Goal: Transaction & Acquisition: Purchase product/service

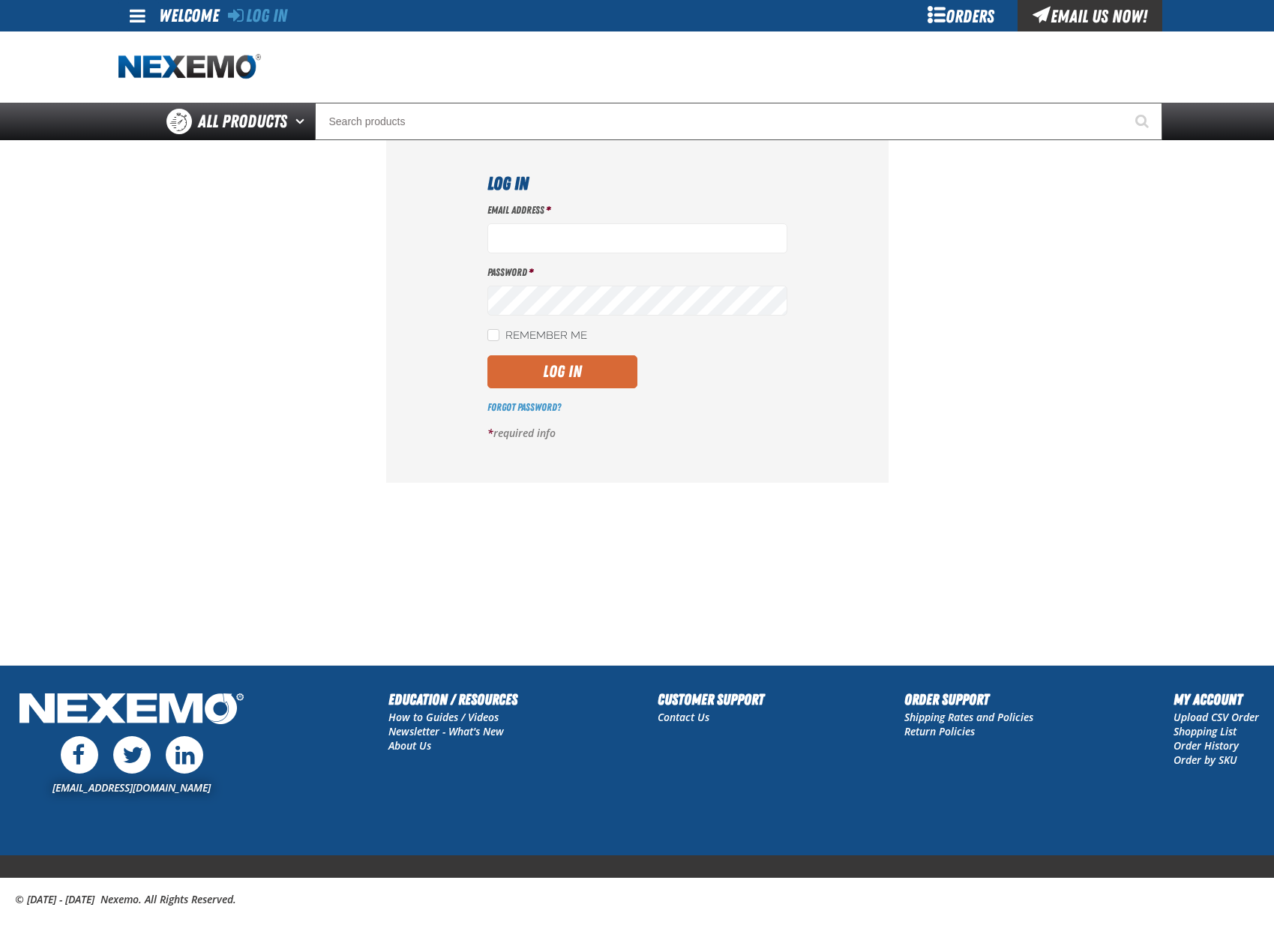
type input "bhogan@vtaig.com"
click at [541, 378] on button "Log In" at bounding box center [563, 372] width 150 height 33
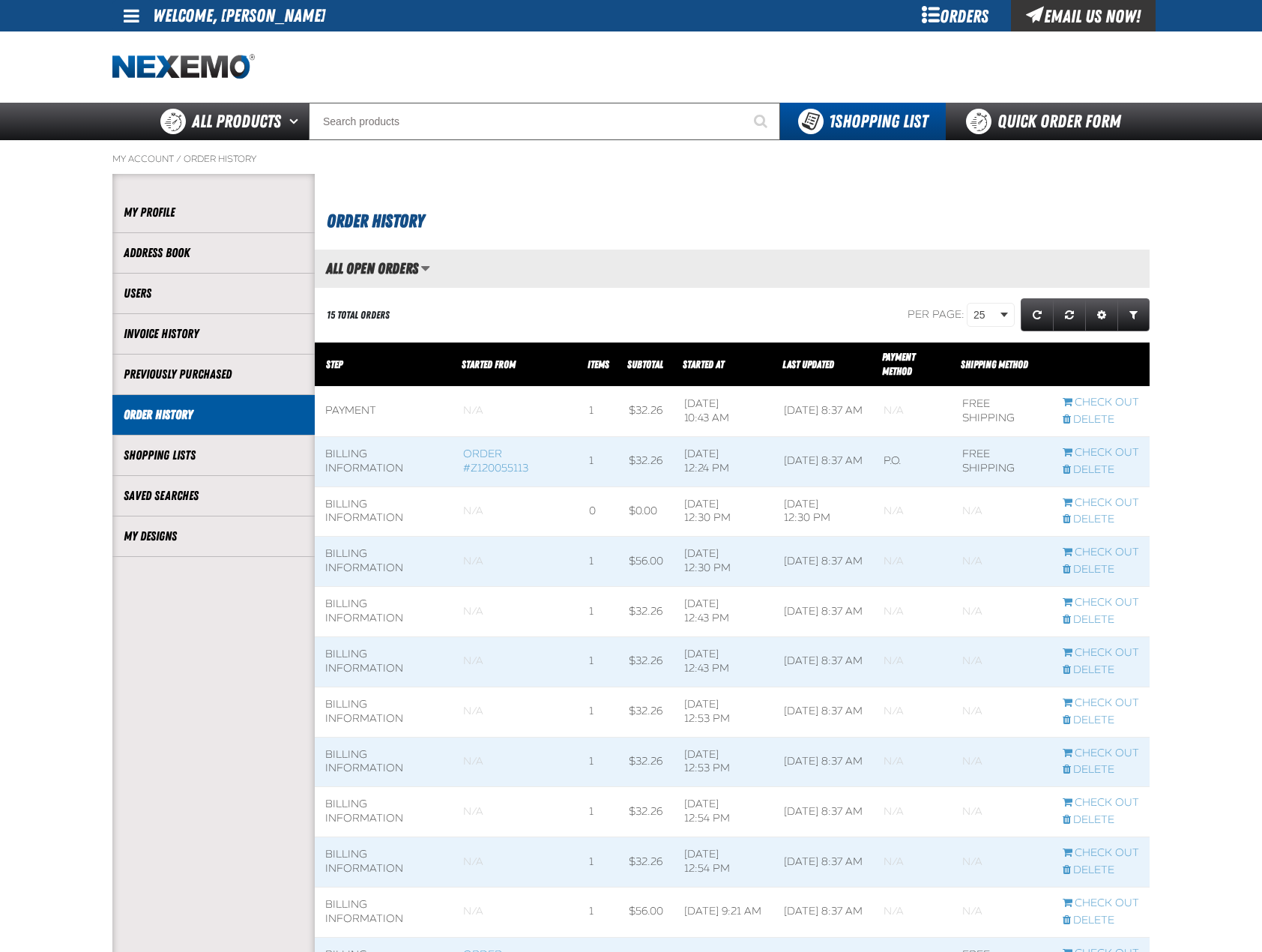
scroll to position [1, 1]
click at [177, 544] on link "My Designs" at bounding box center [213, 537] width 180 height 17
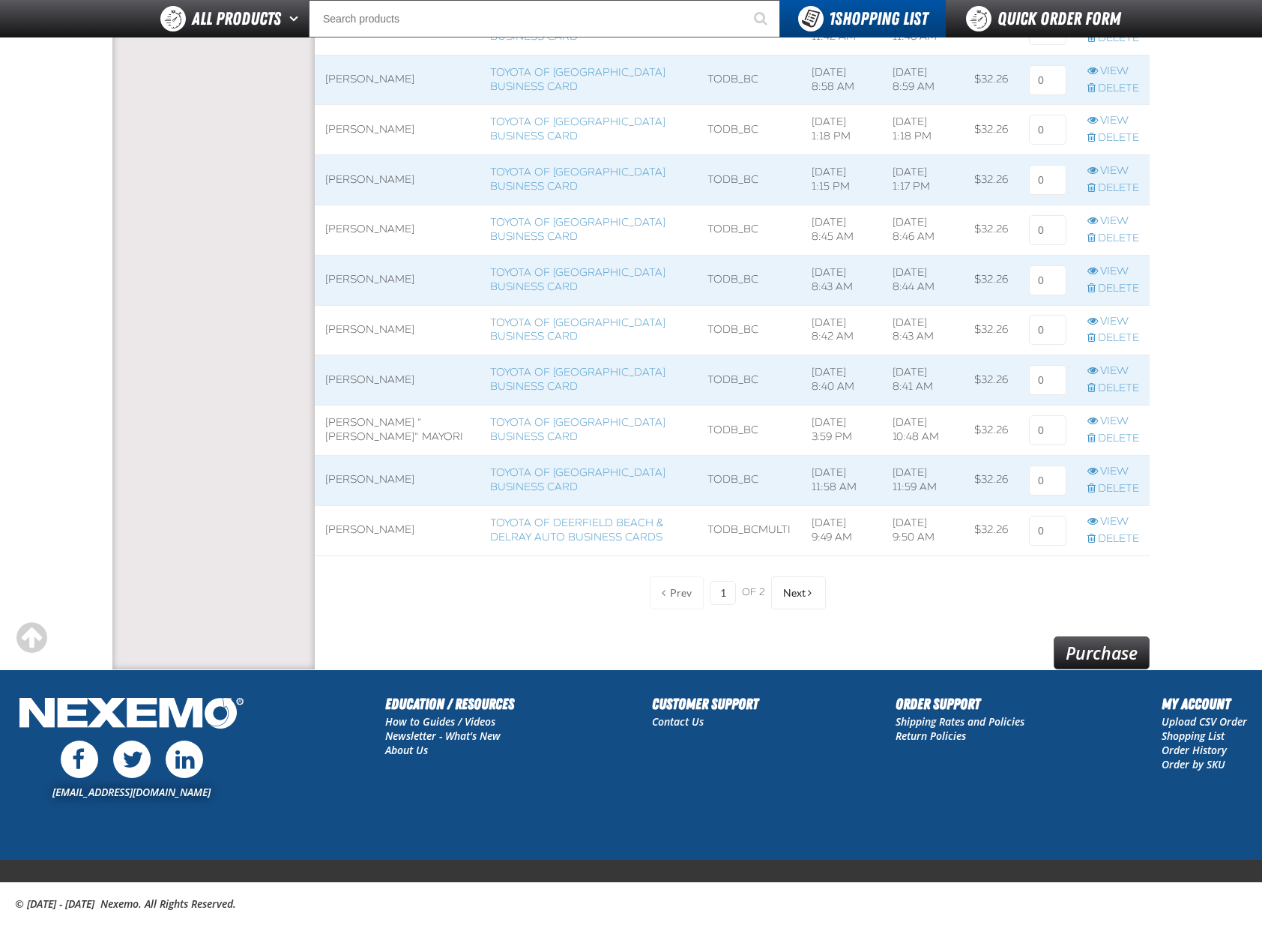
scroll to position [974, 0]
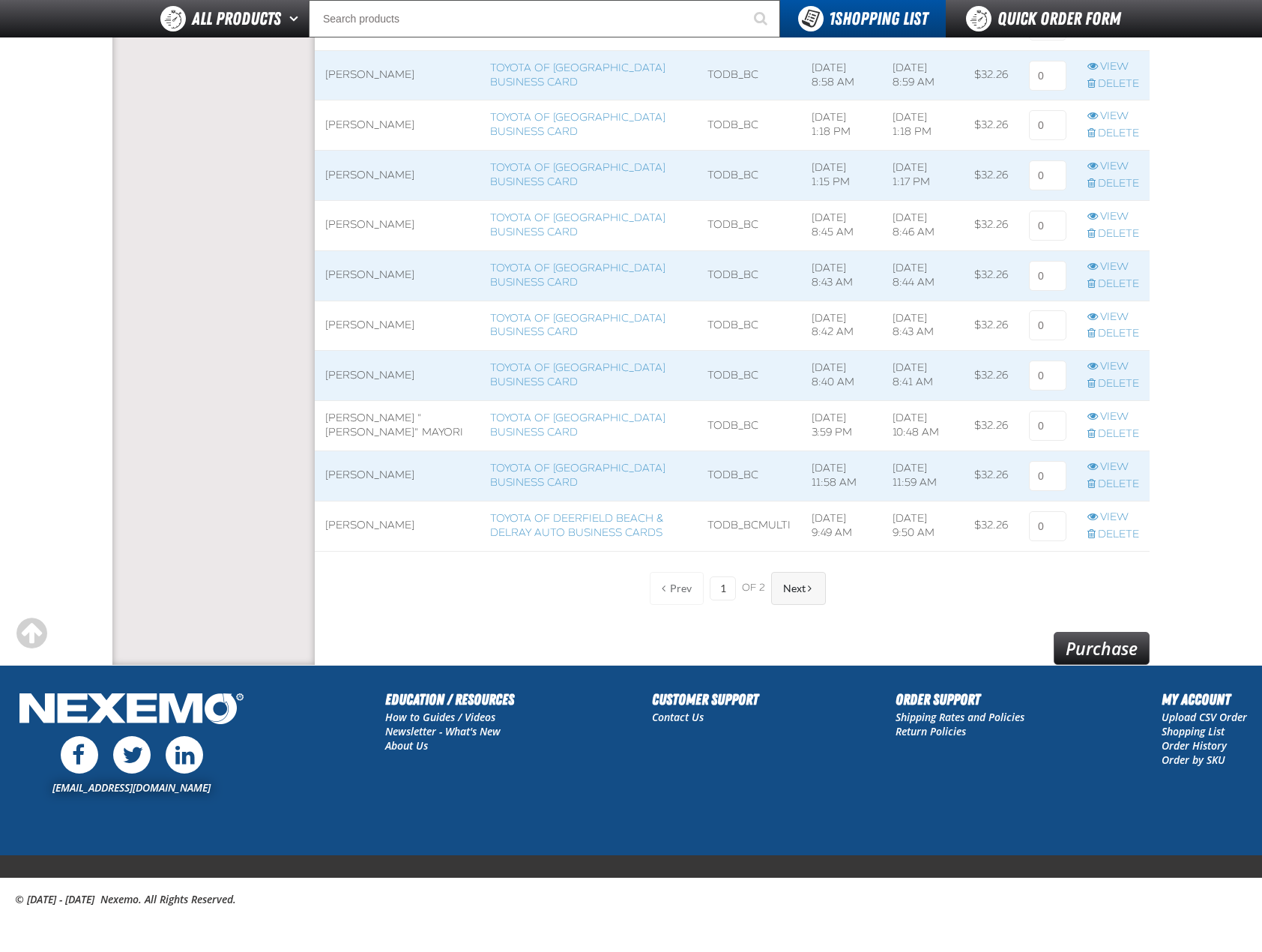
click at [814, 586] on button "Next" at bounding box center [799, 589] width 55 height 33
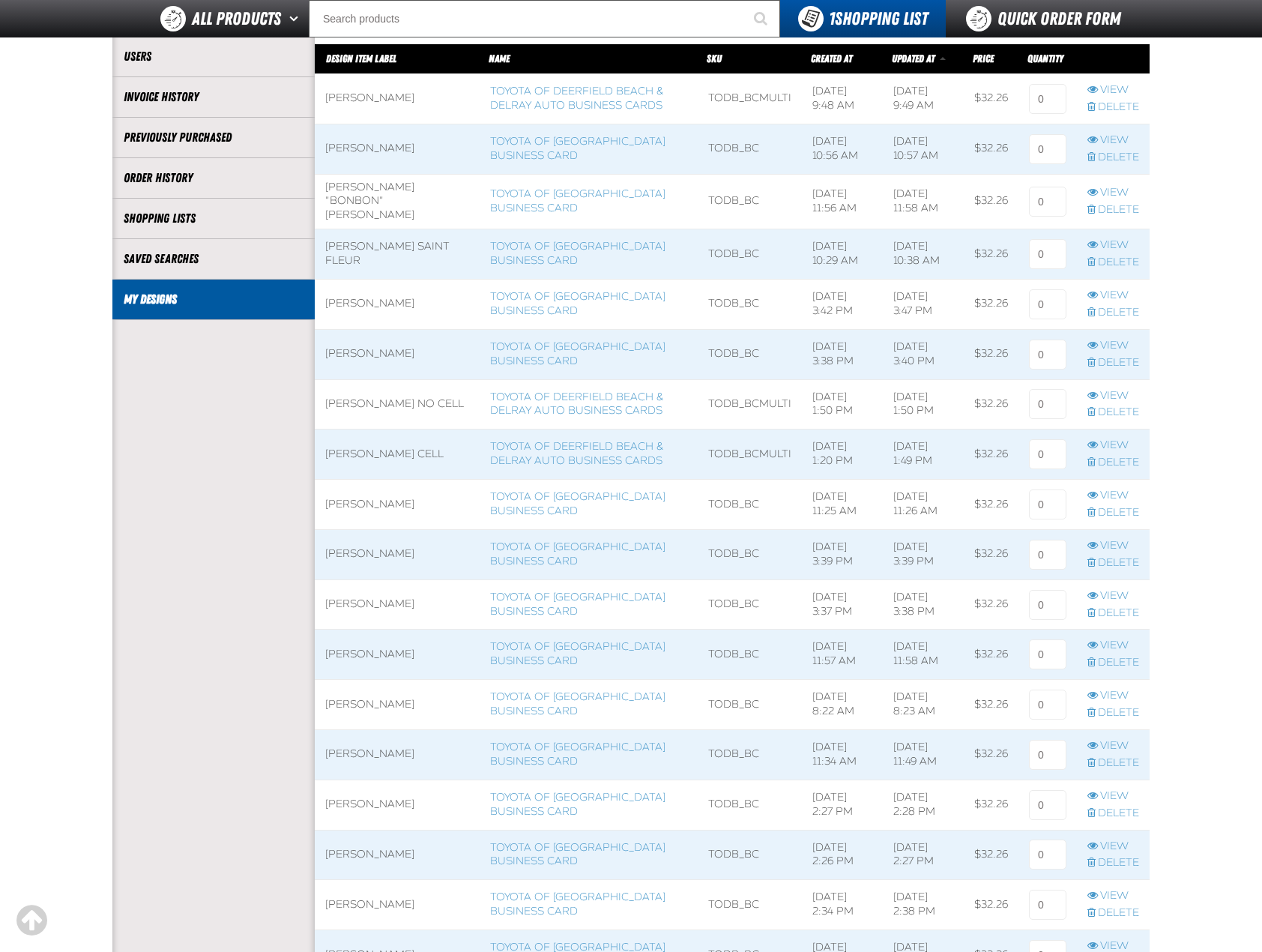
scroll to position [725, 0]
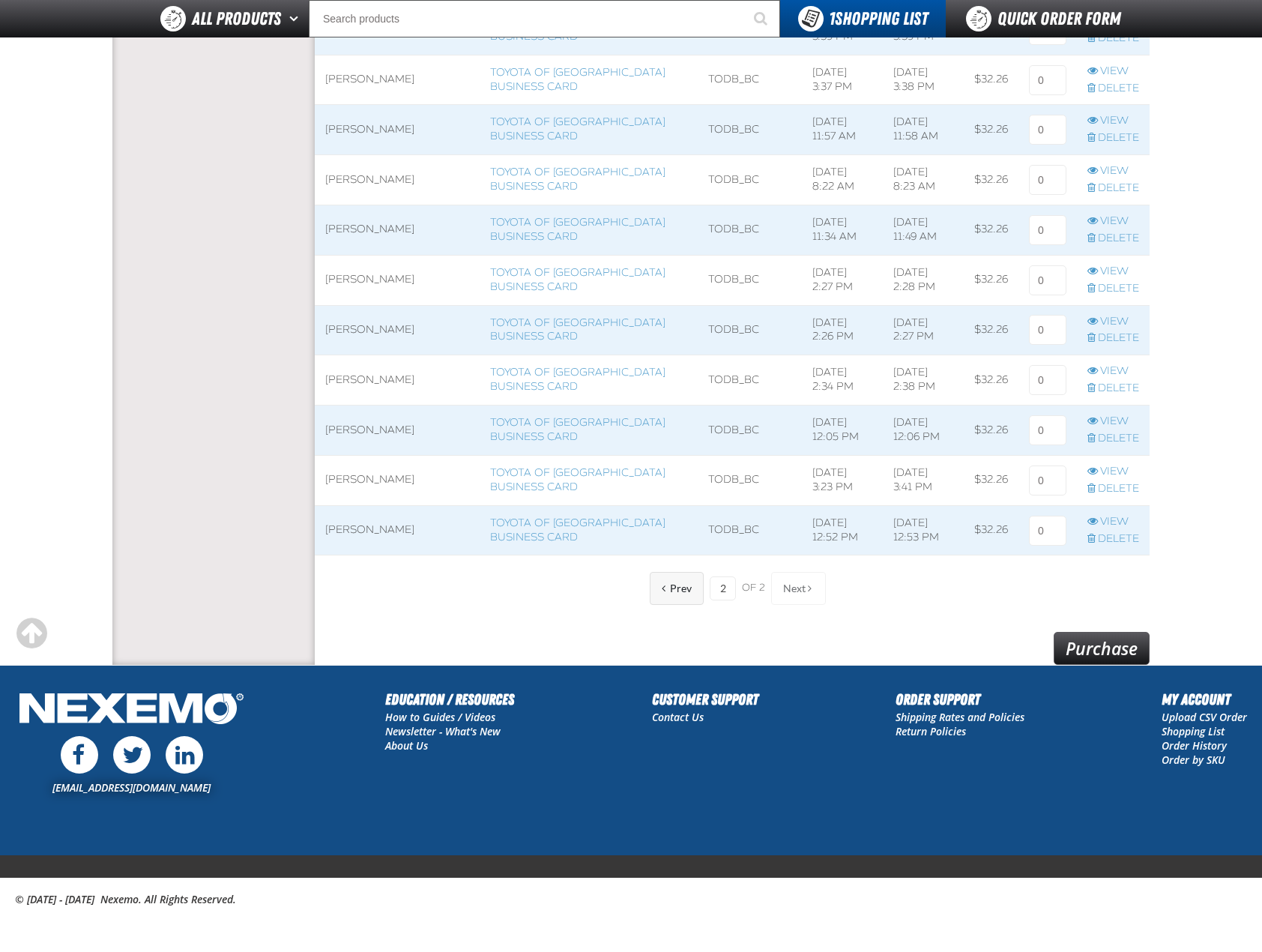
click at [659, 587] on button "Prev" at bounding box center [677, 589] width 54 height 33
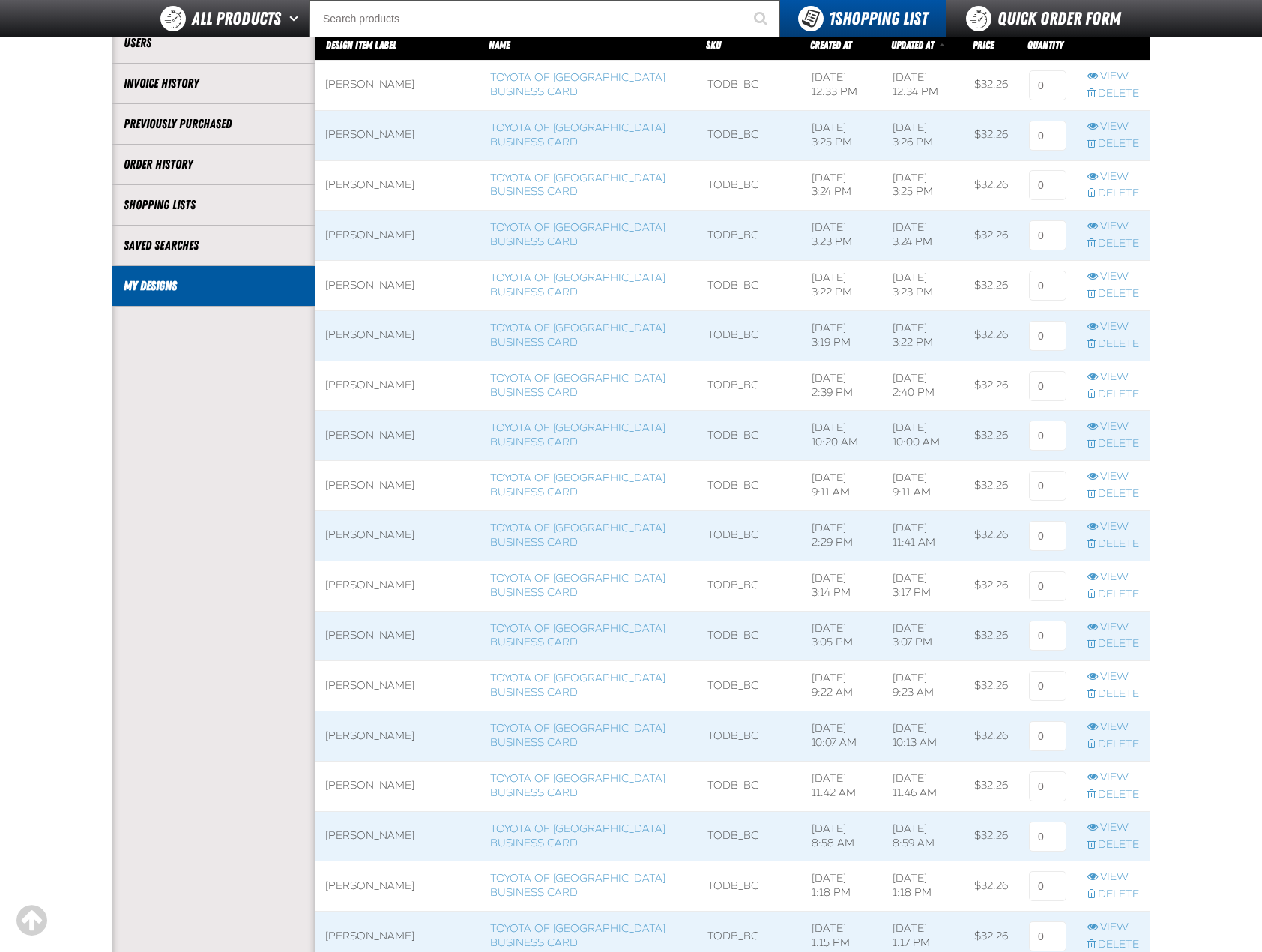
scroll to position [124, 0]
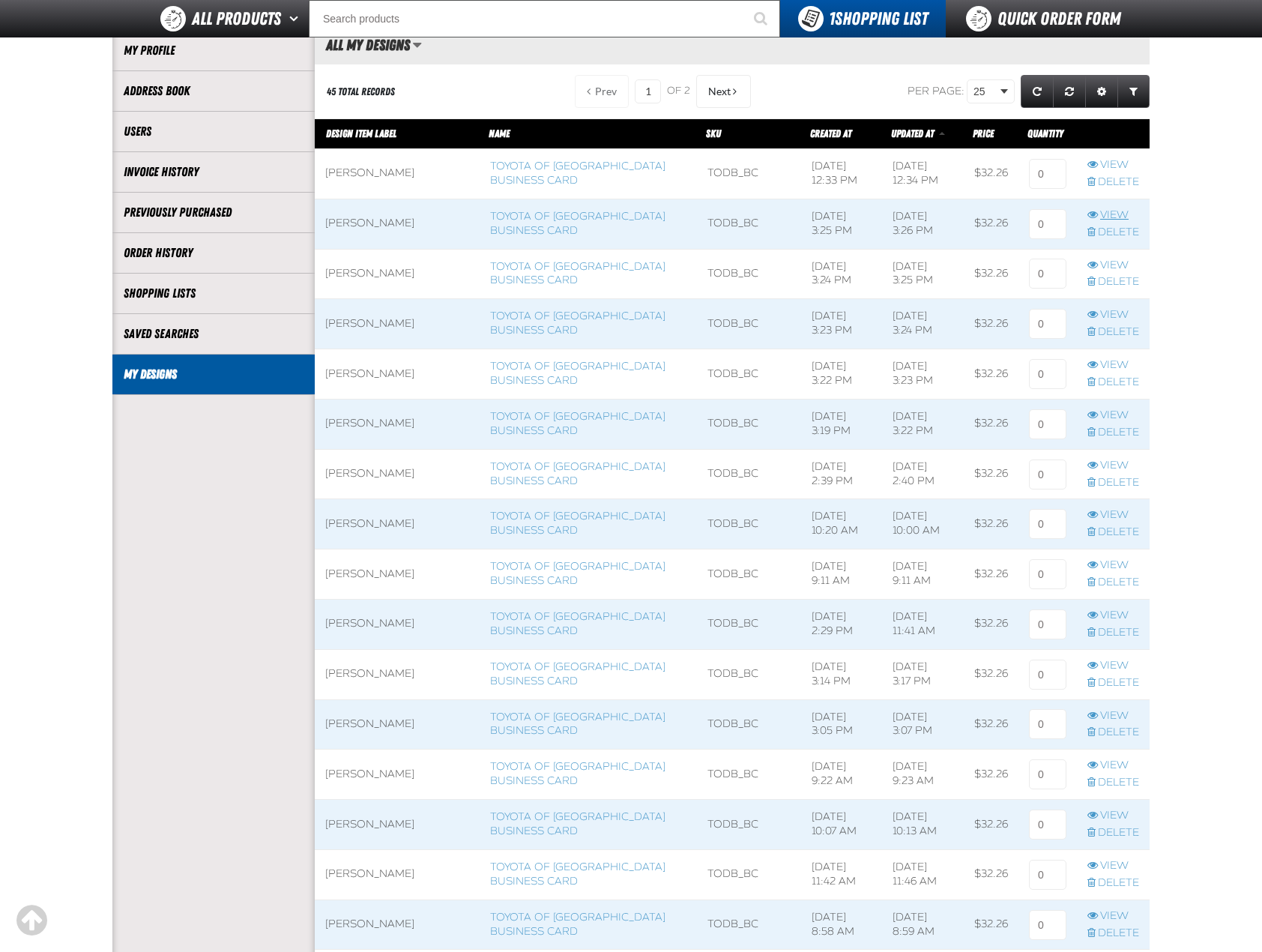
click at [1107, 220] on link "View" at bounding box center [1114, 215] width 52 height 14
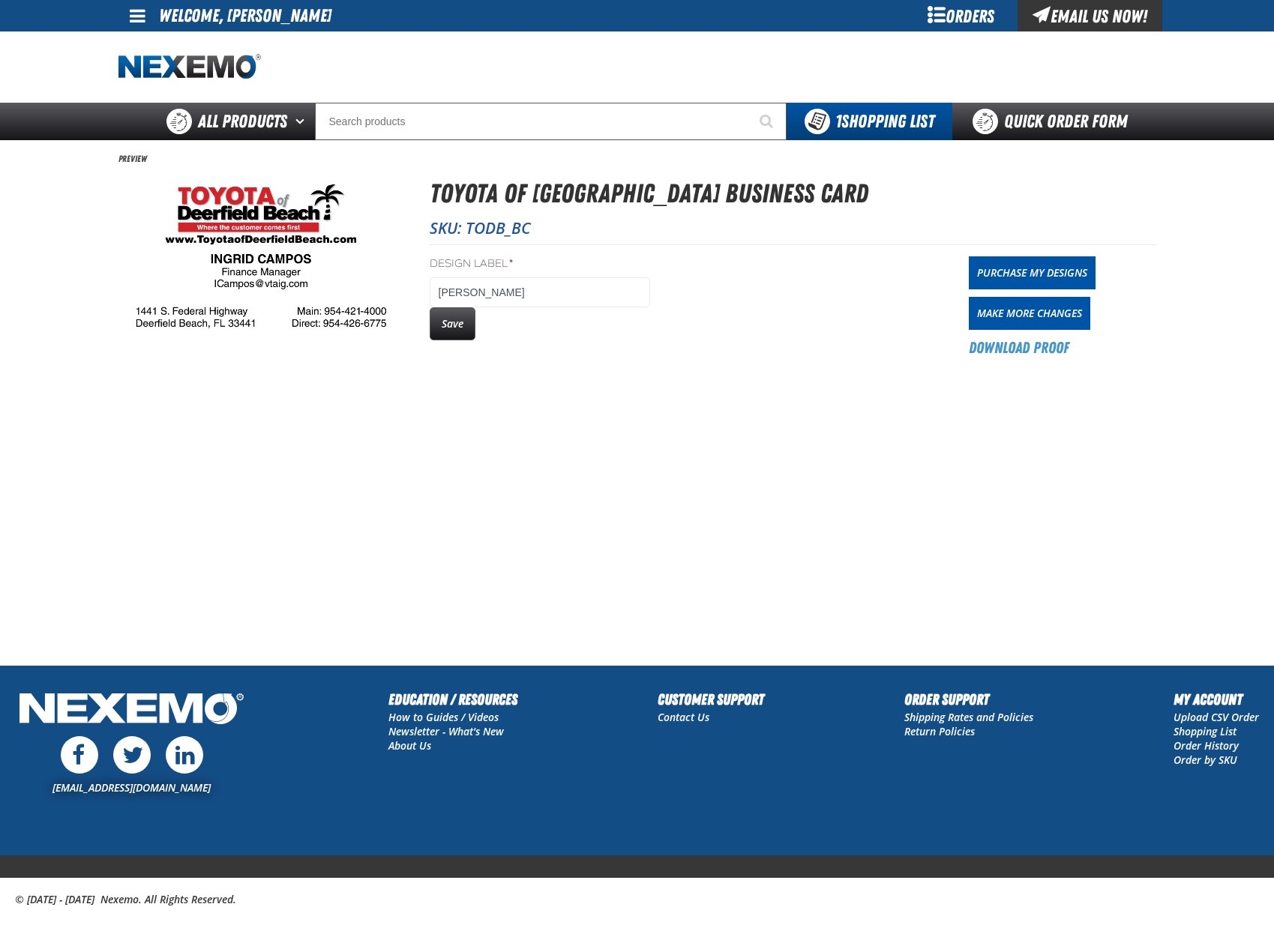
drag, startPoint x: 394, startPoint y: 256, endPoint x: 421, endPoint y: 264, distance: 28.2
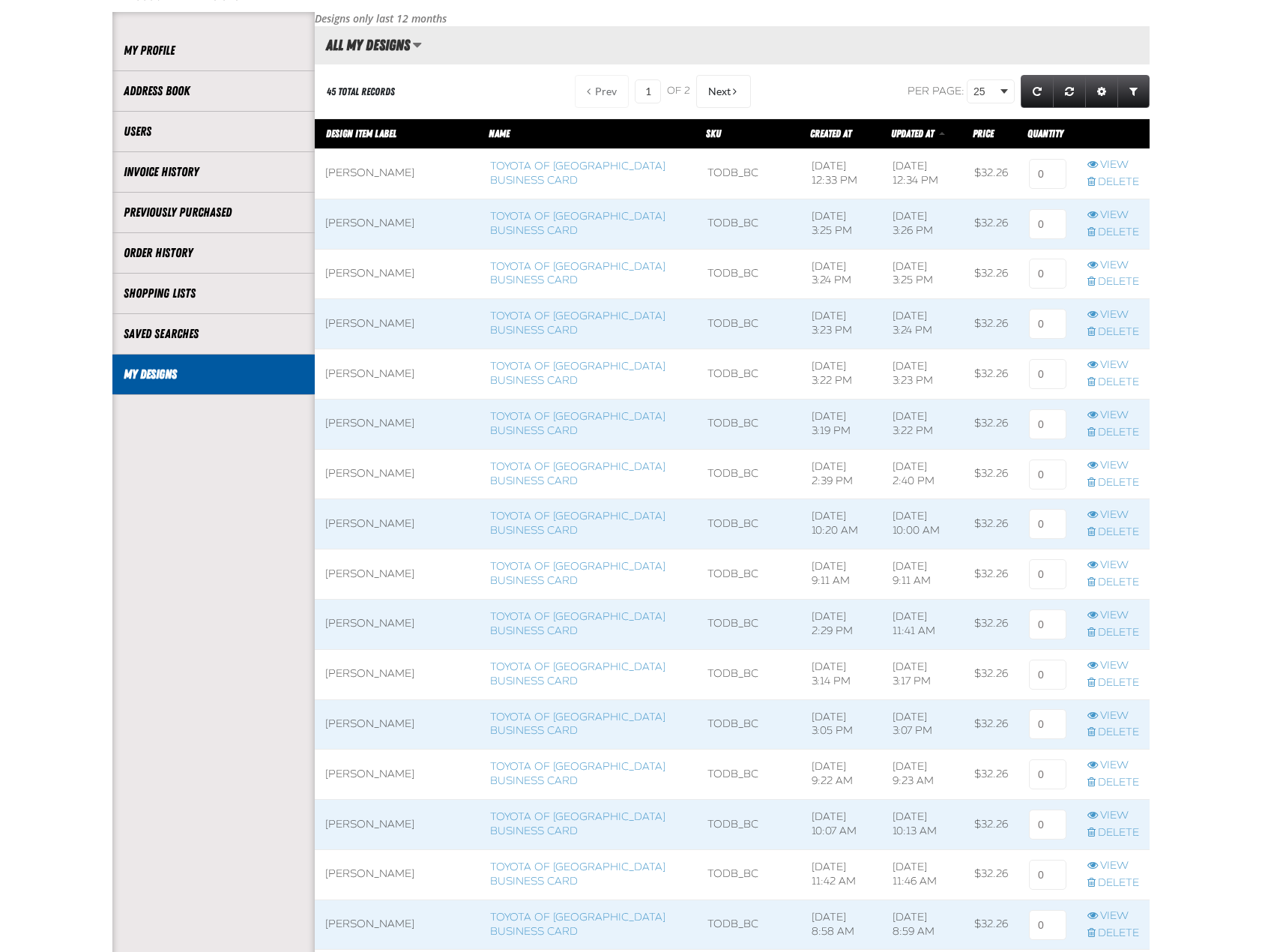
scroll to position [1, 1]
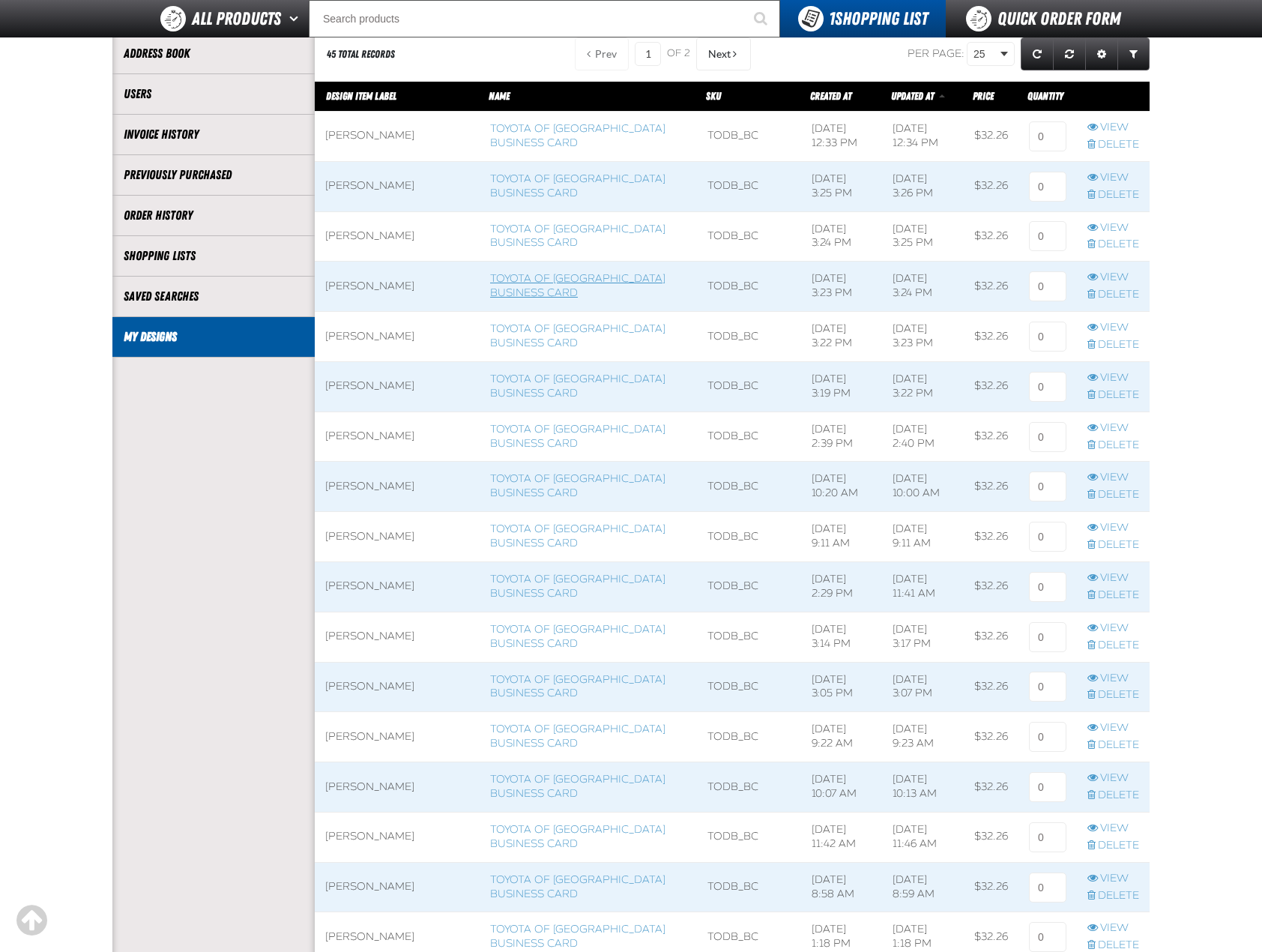
click at [490, 276] on link "Toyota of [GEOGRAPHIC_DATA] Business Card" at bounding box center [578, 285] width 175 height 27
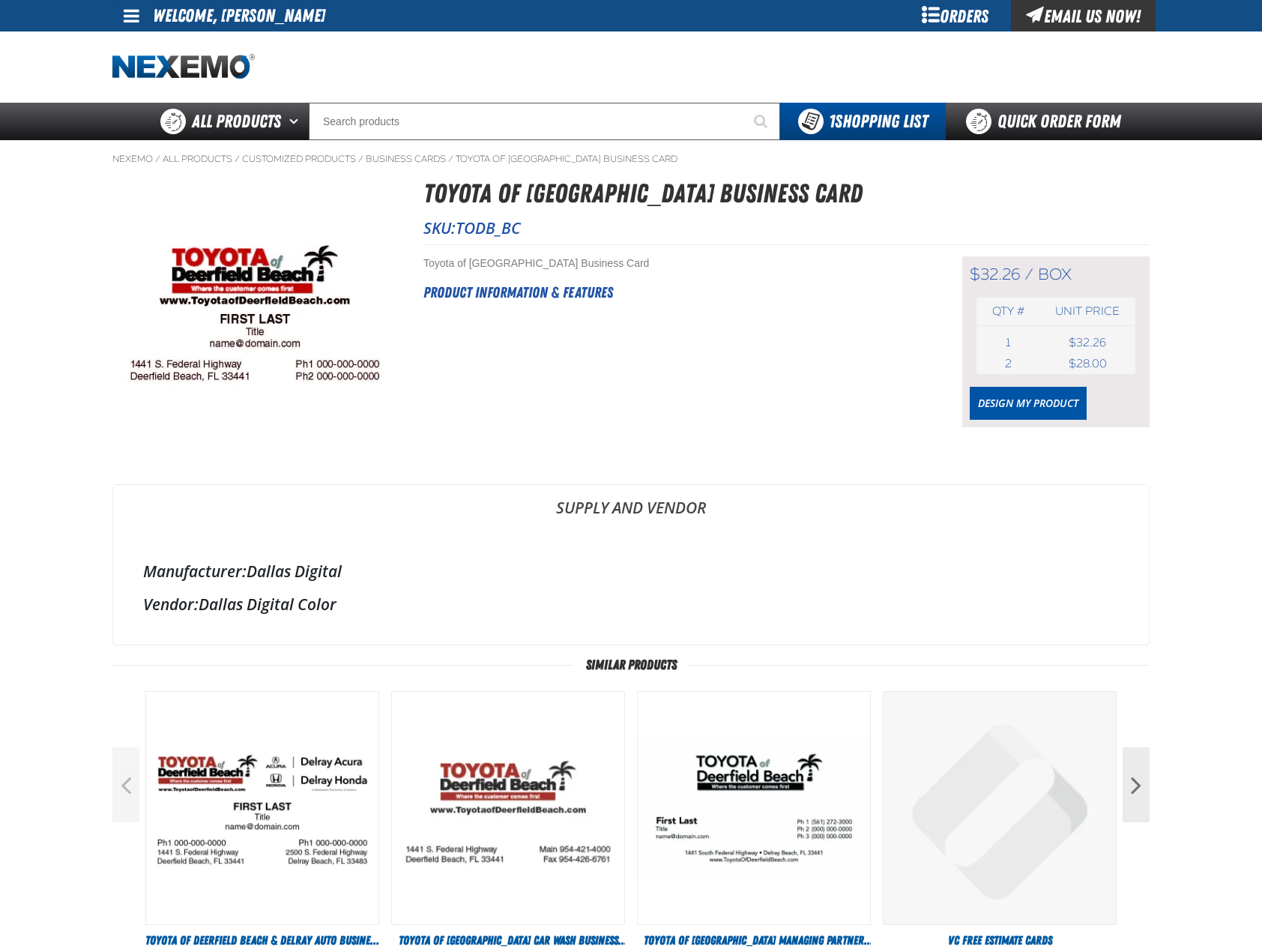
drag, startPoint x: 656, startPoint y: 541, endPoint x: 598, endPoint y: 570, distance: 64.8
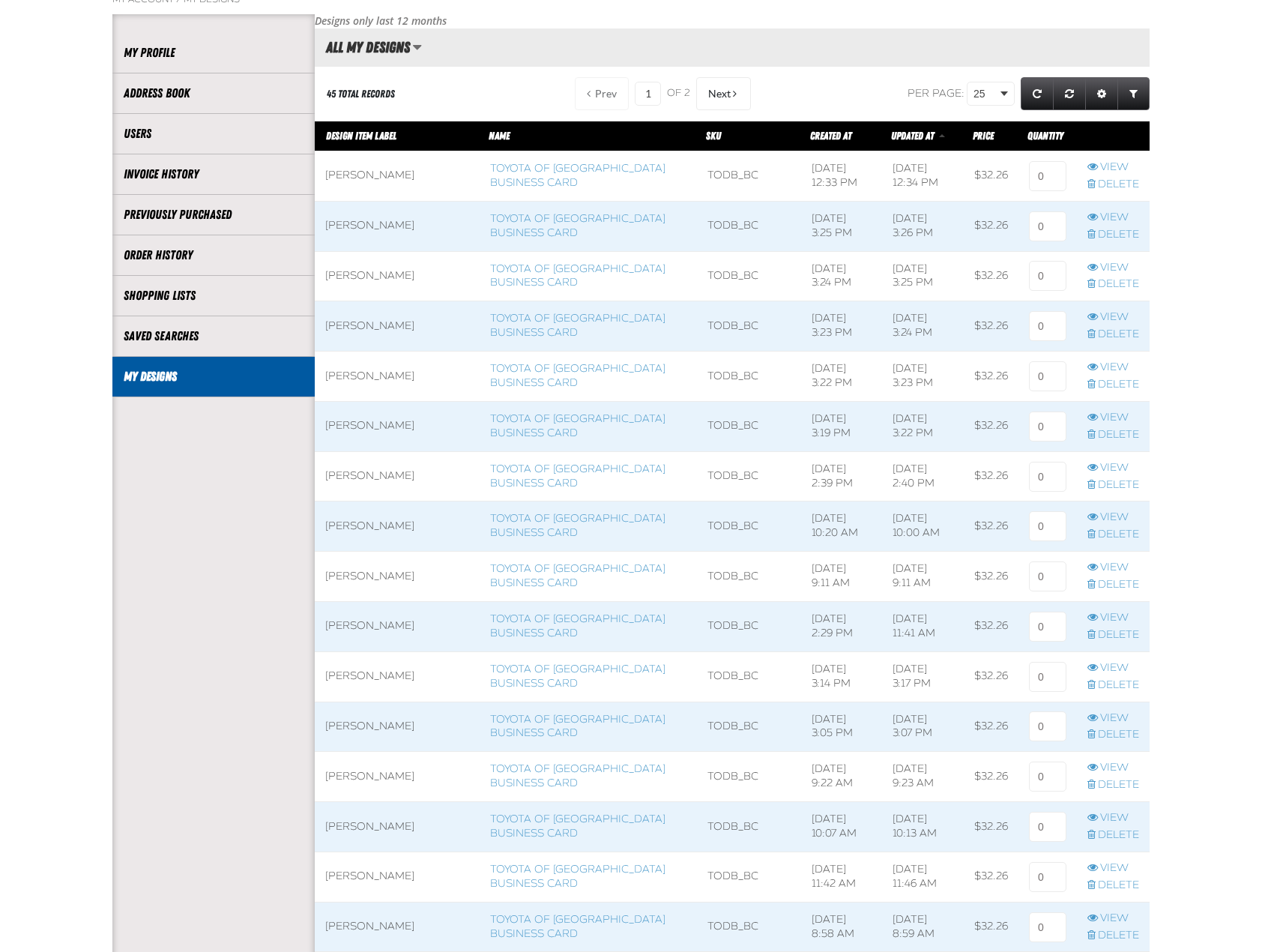
scroll to position [1, 1]
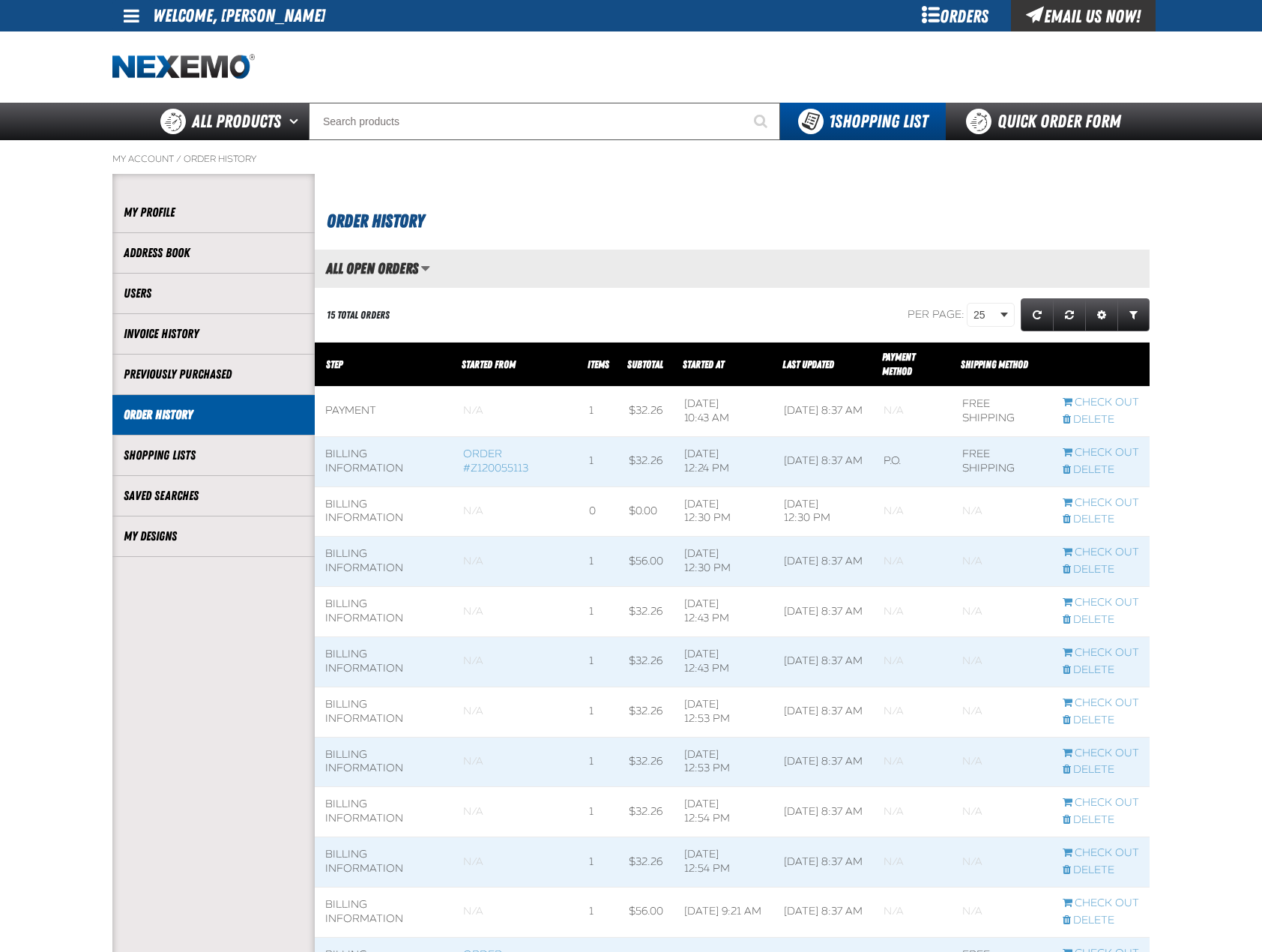
scroll to position [1, 1]
click at [218, 541] on link "My Designs" at bounding box center [213, 537] width 180 height 17
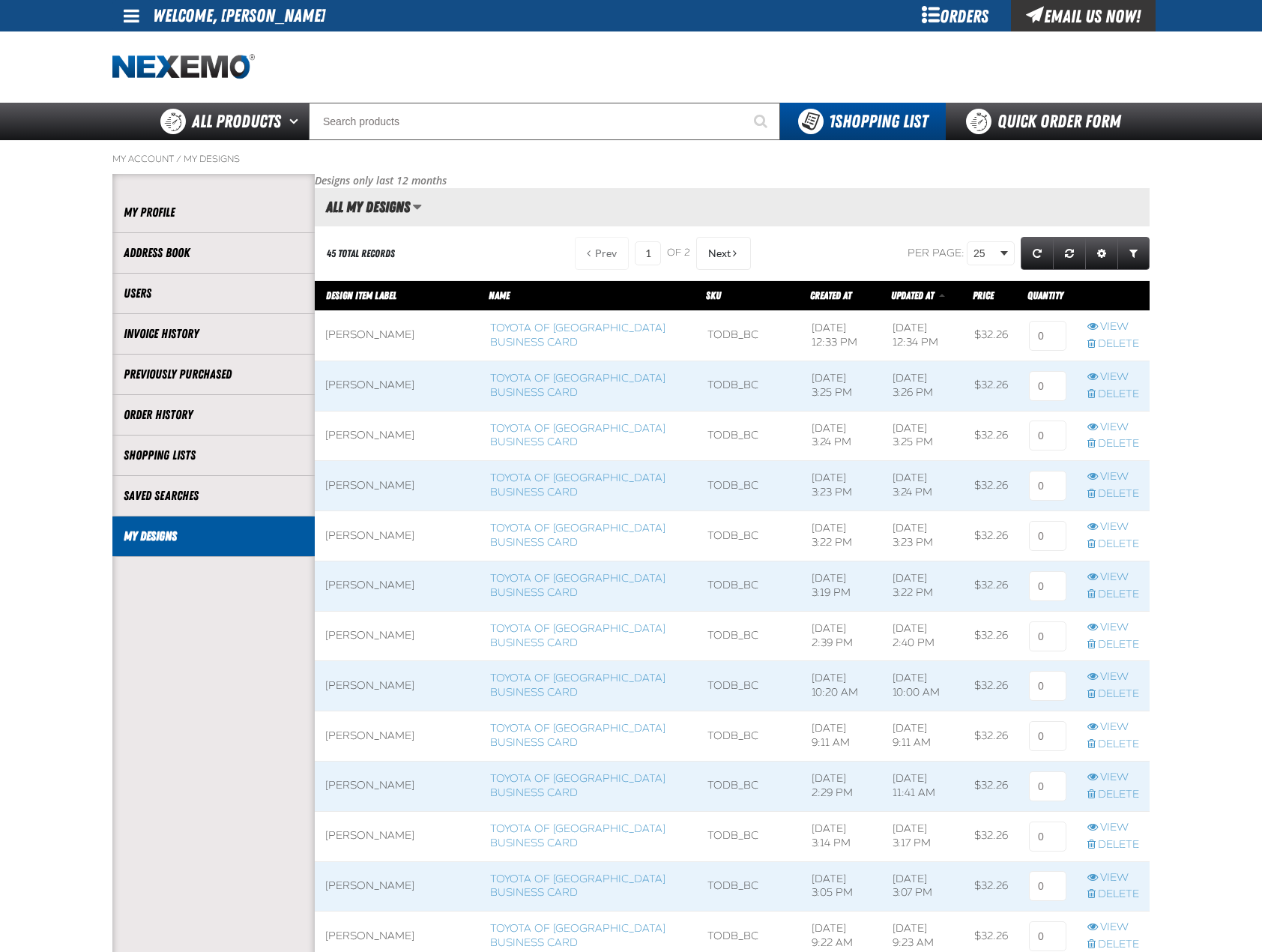
scroll to position [1, 1]
click at [1110, 374] on link "View" at bounding box center [1114, 377] width 52 height 14
click at [543, 322] on link "Toyota of [GEOGRAPHIC_DATA] Business Card" at bounding box center [578, 335] width 175 height 27
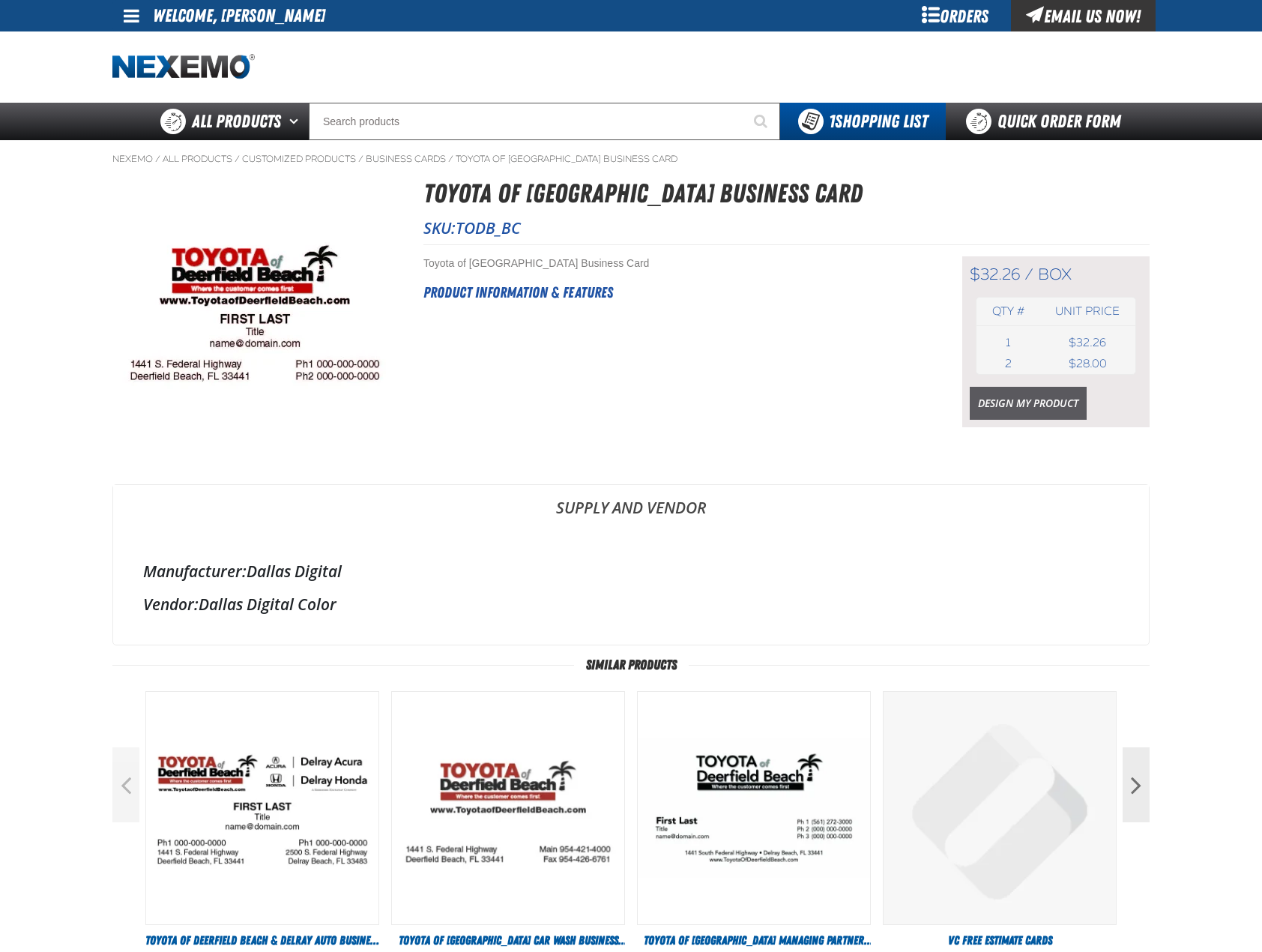
click at [1039, 401] on link "Design My Product" at bounding box center [1028, 404] width 117 height 33
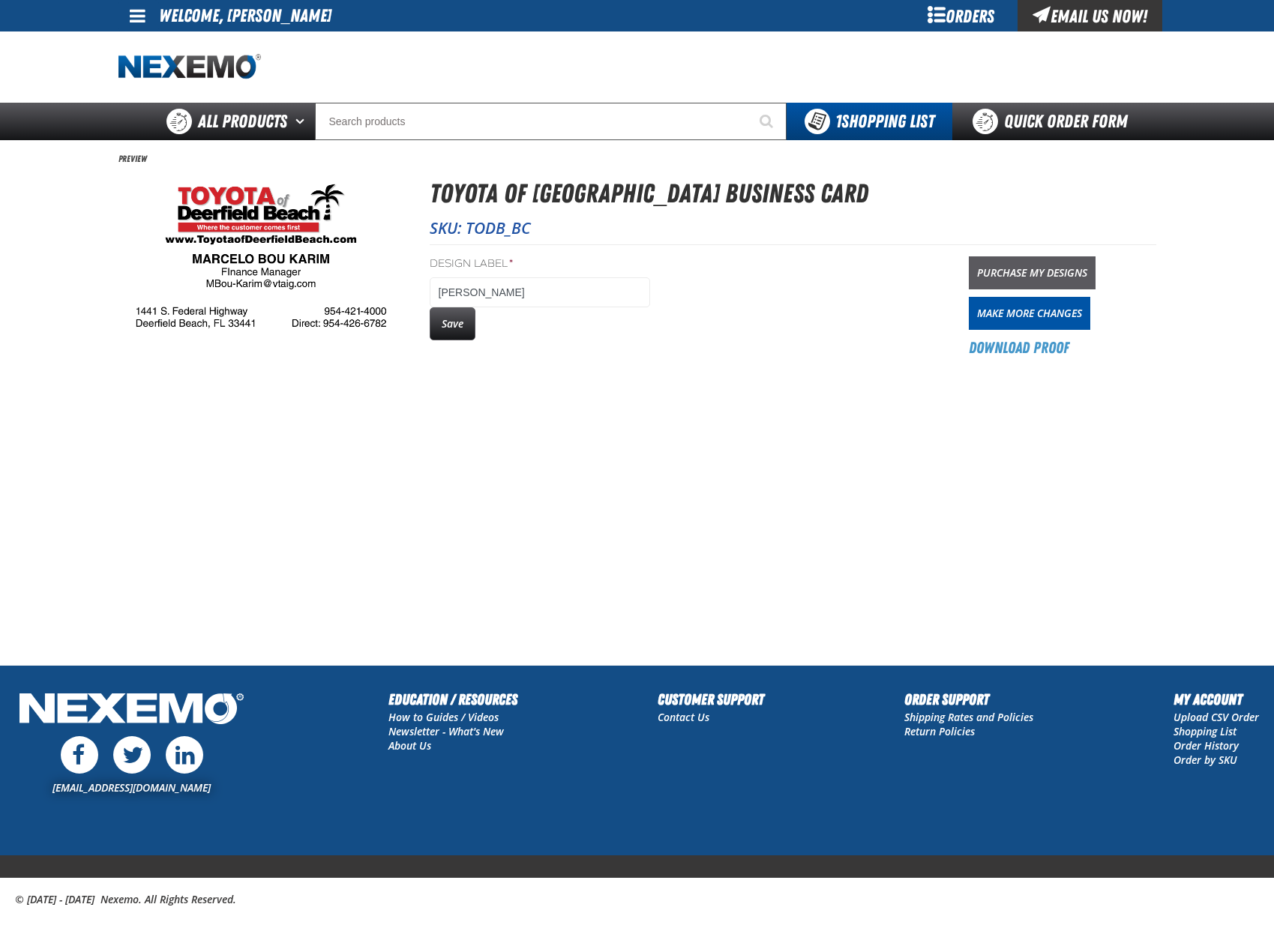
click at [1061, 265] on link "Purchase My Designs" at bounding box center [1032, 273] width 127 height 33
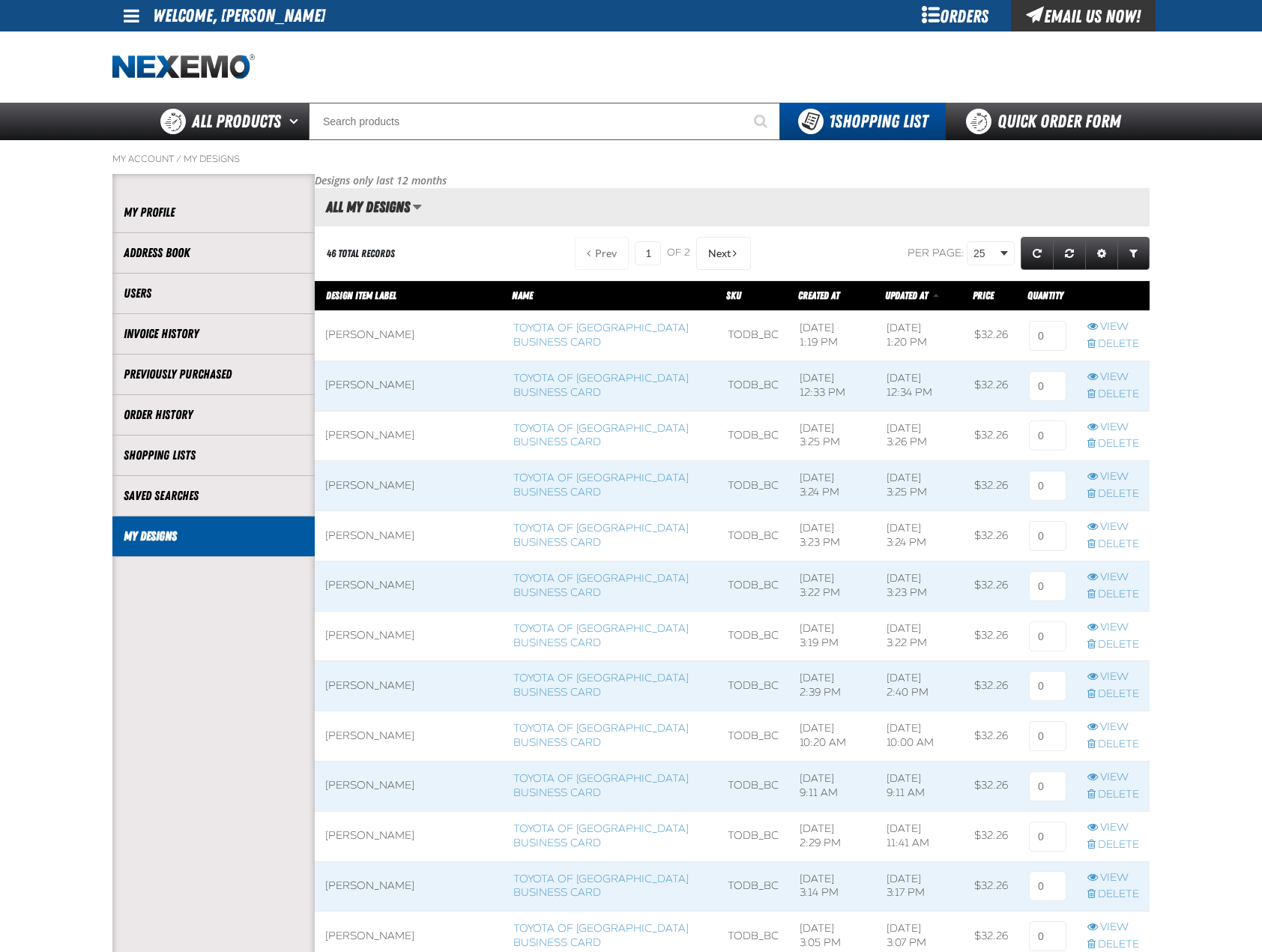
scroll to position [1, 1]
click at [1054, 331] on input at bounding box center [1047, 335] width 38 height 30
type input "1"
click at [1197, 363] on main "My Account / My Designs Account My Profile Address Book" at bounding box center [631, 909] width 1262 height 1536
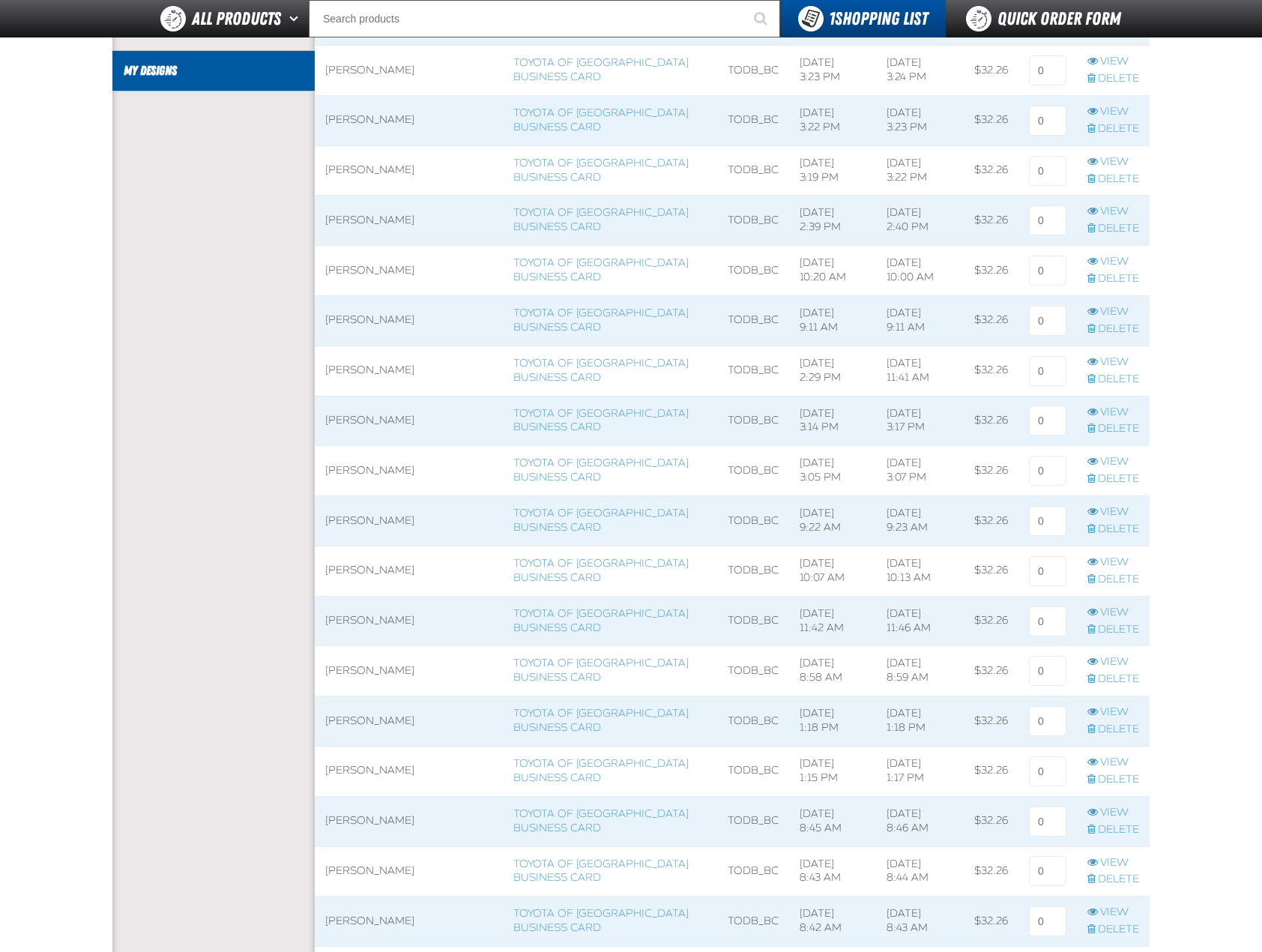
scroll to position [674, 0]
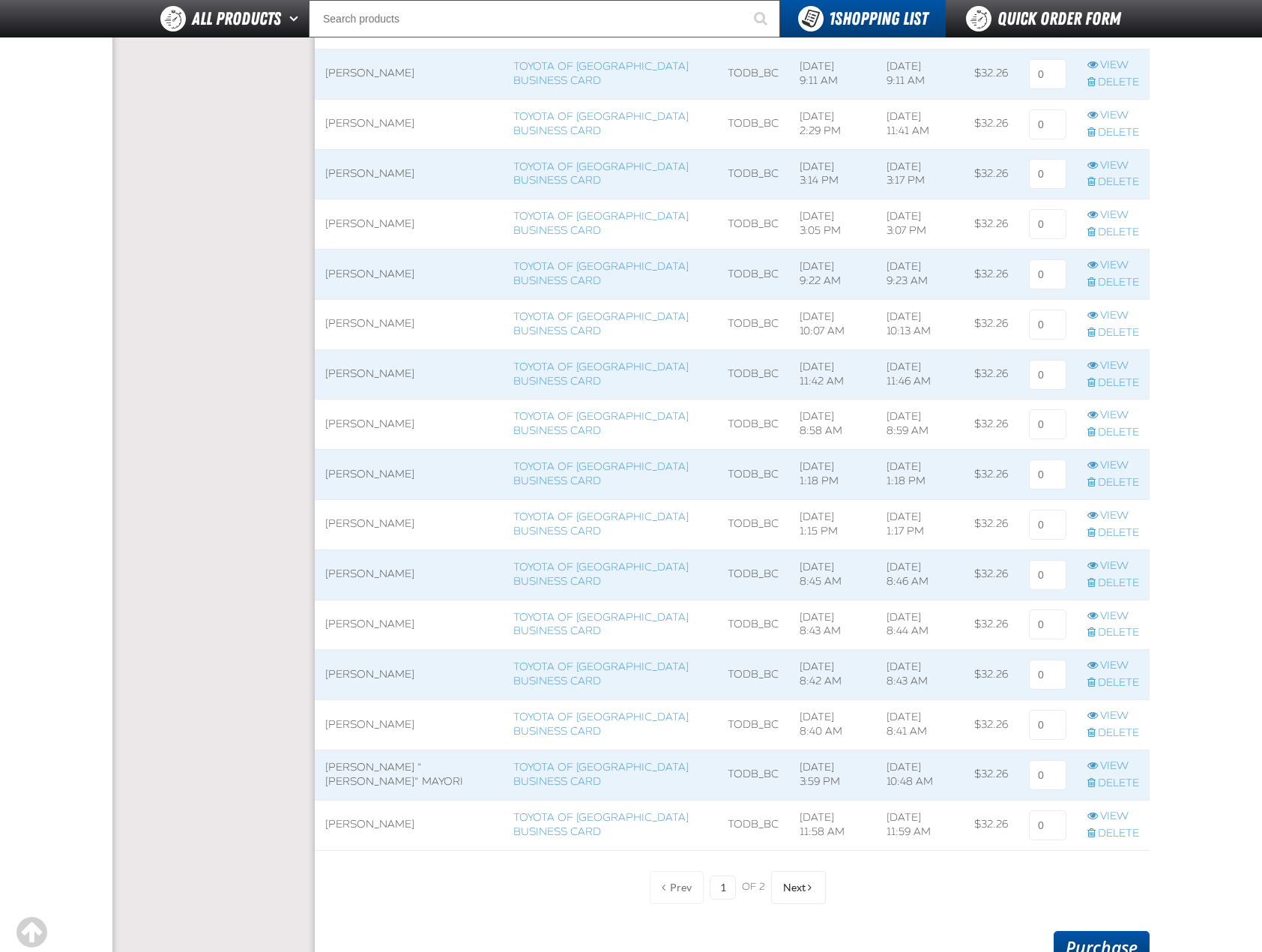
click at [1107, 941] on link "Purchase" at bounding box center [1102, 947] width 96 height 33
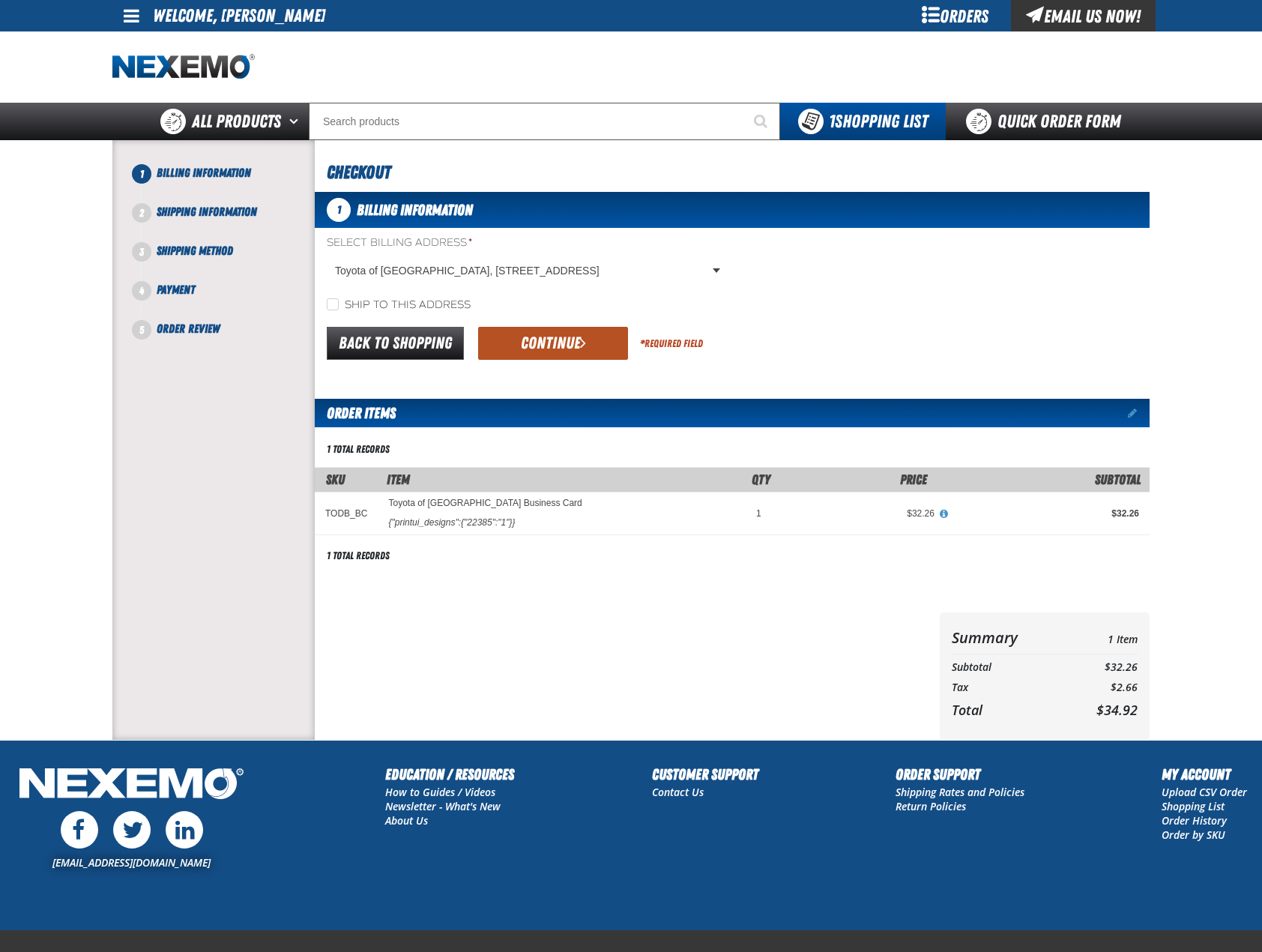
click at [530, 357] on button "Continue" at bounding box center [553, 343] width 150 height 33
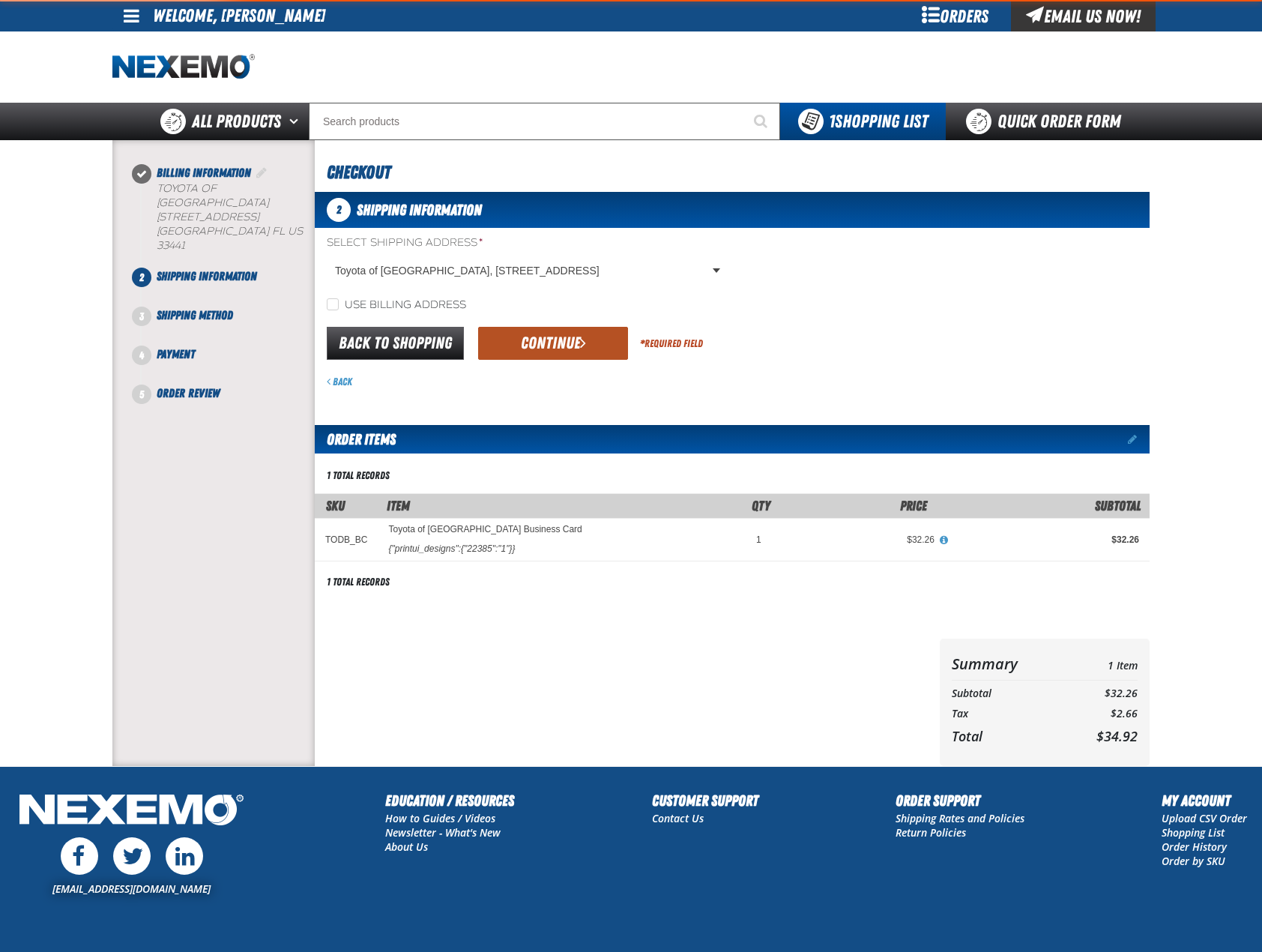
click at [558, 347] on button "Continue" at bounding box center [553, 343] width 150 height 33
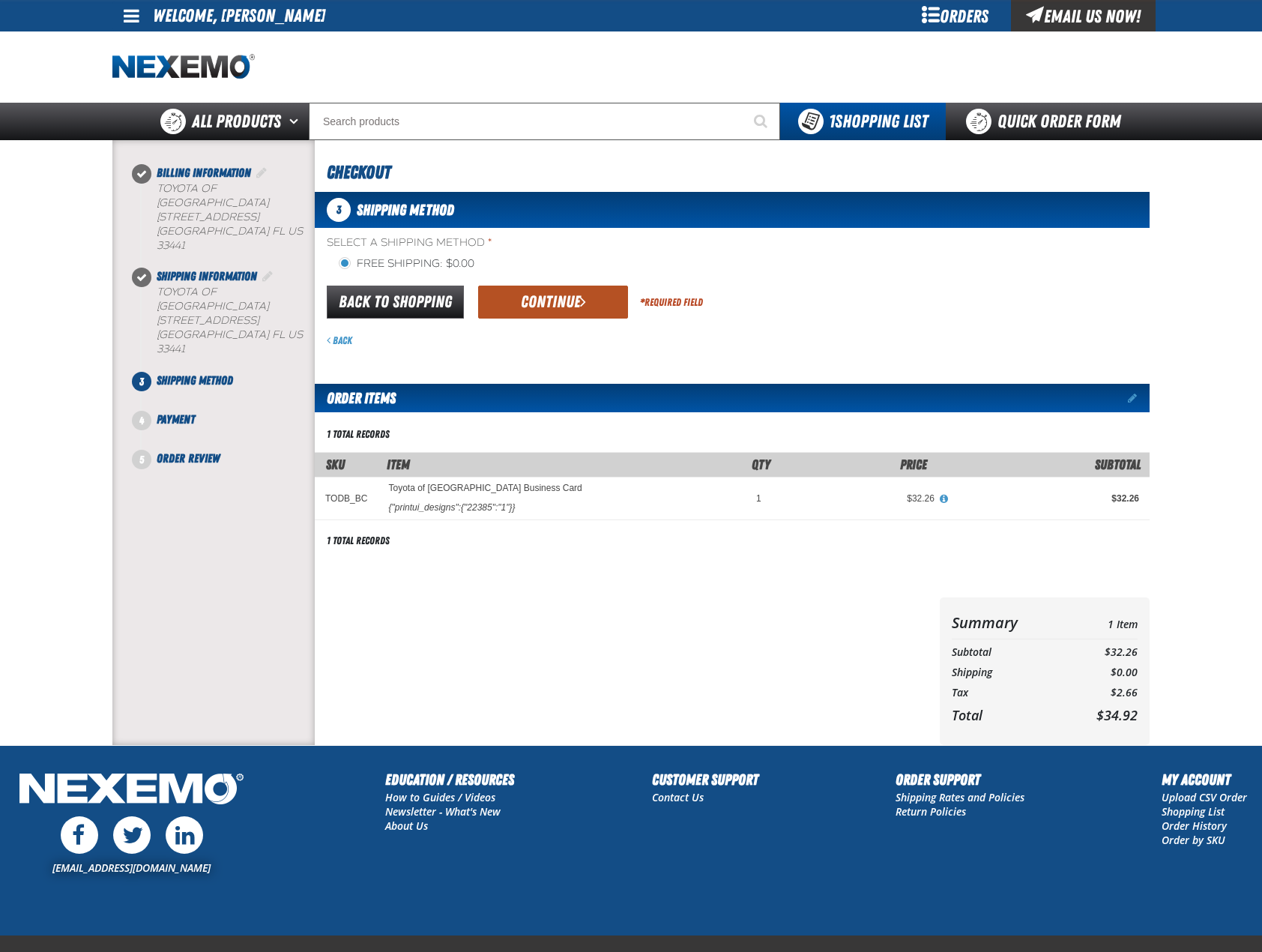
click at [574, 309] on button "Continue" at bounding box center [553, 302] width 150 height 33
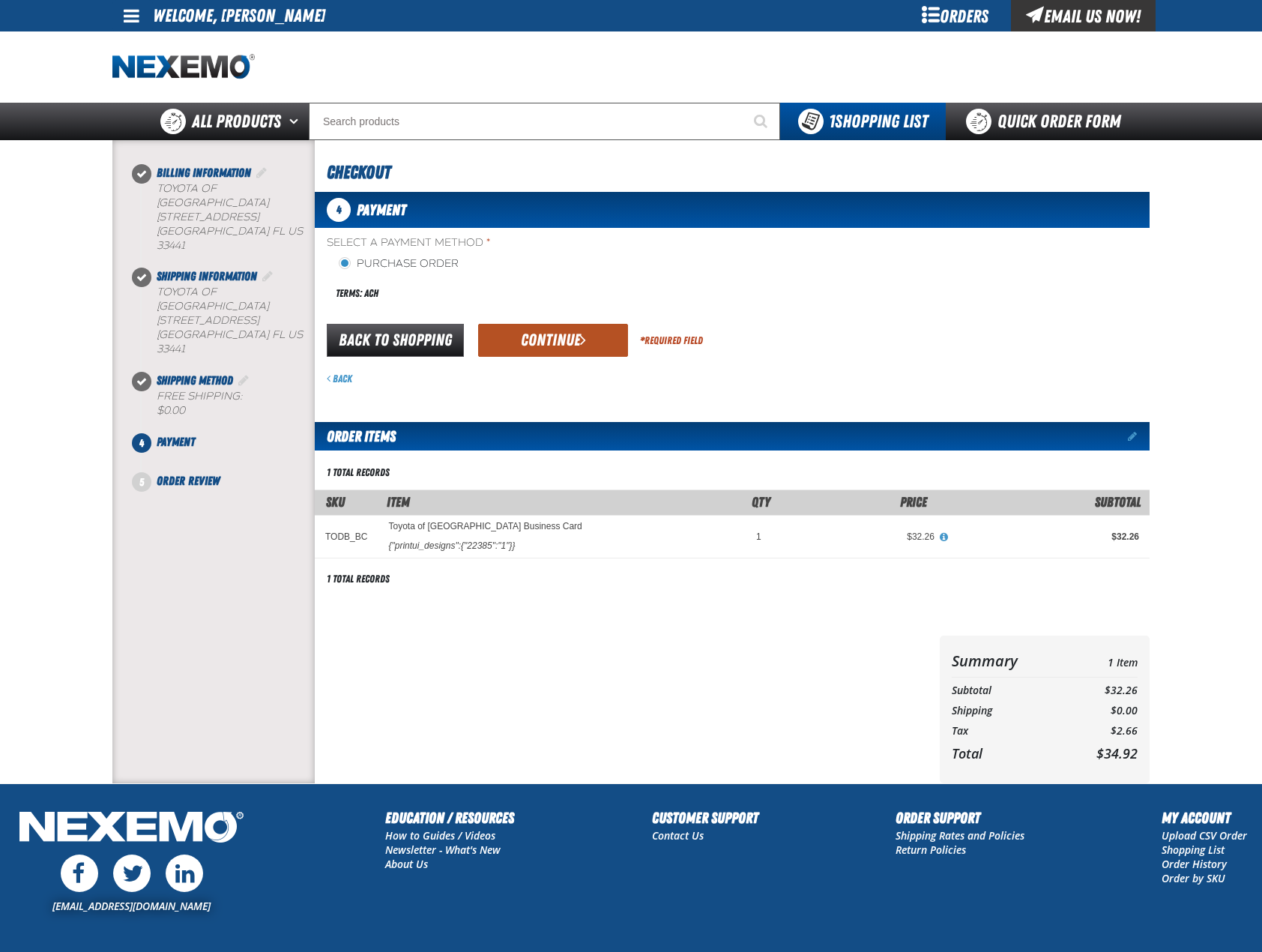
click at [591, 336] on button "Continue" at bounding box center [553, 340] width 150 height 33
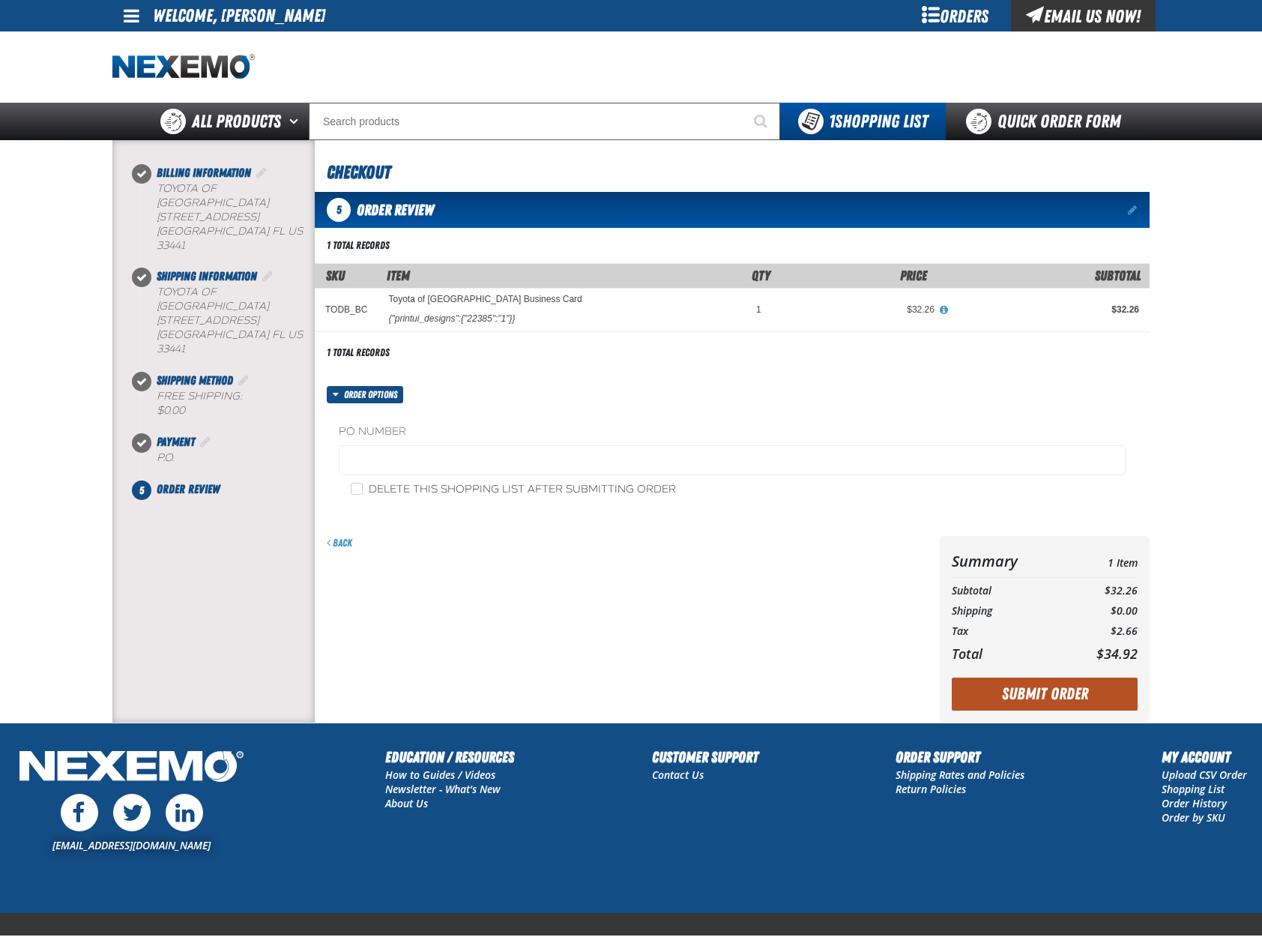
click at [1106, 701] on button "Submit Order" at bounding box center [1044, 694] width 186 height 33
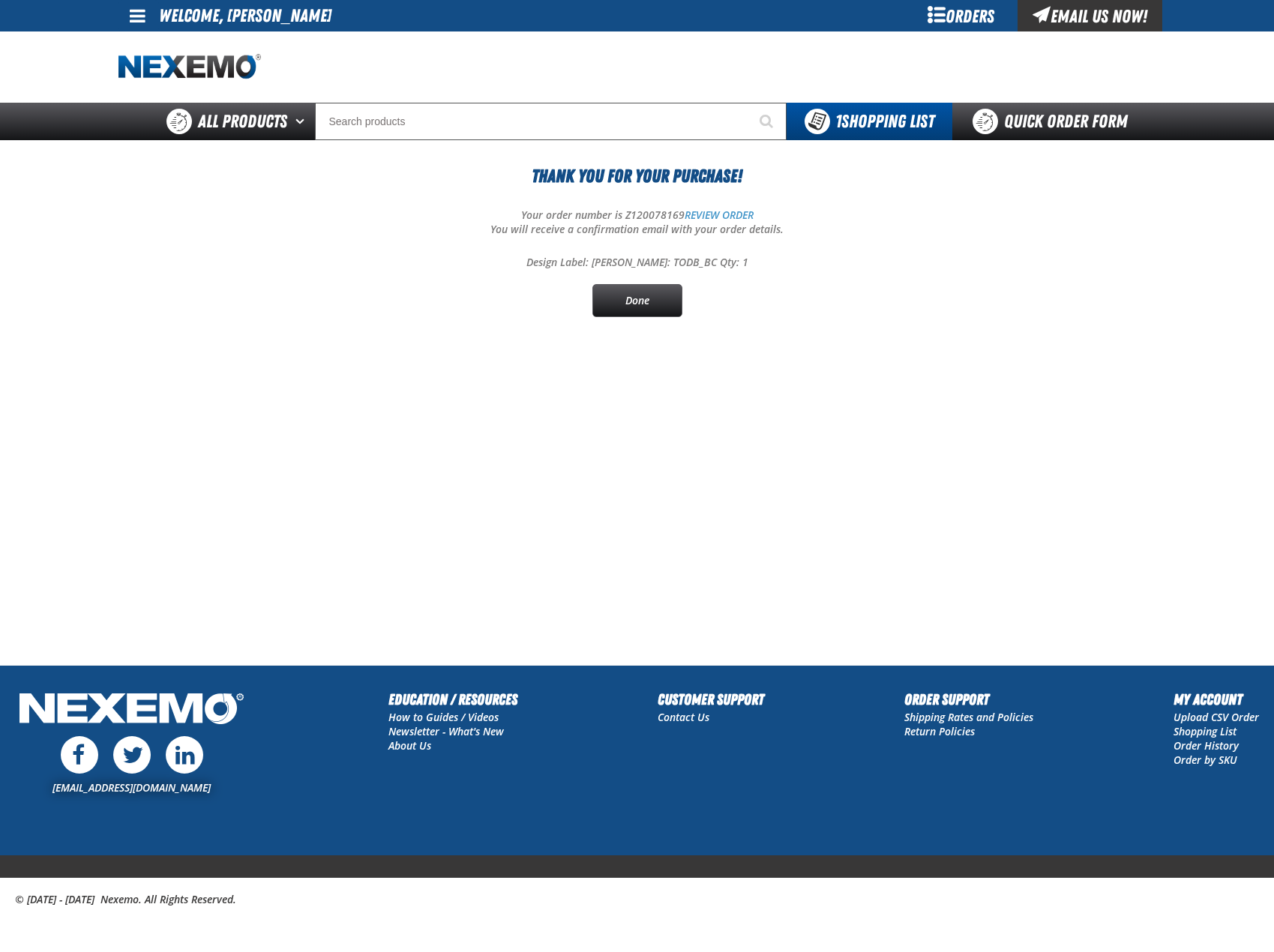
click at [413, 254] on div "Thank You For Your Purchase! Your order number is Z120078169 REVIEW ORDER You w…" at bounding box center [637, 240] width 1038 height 154
